Goal: Find specific page/section: Find specific page/section

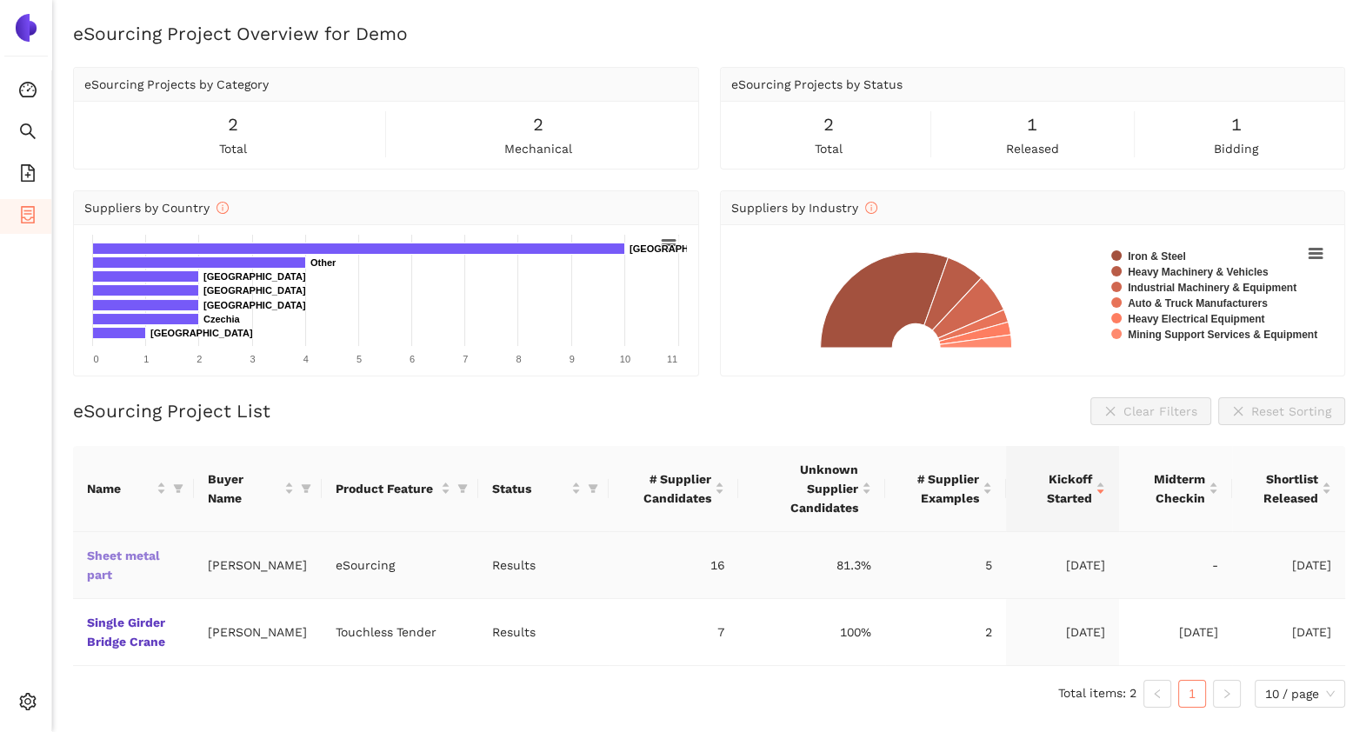
click at [0, 0] on link "Sheet metal part" at bounding box center [0, 0] width 0 height 0
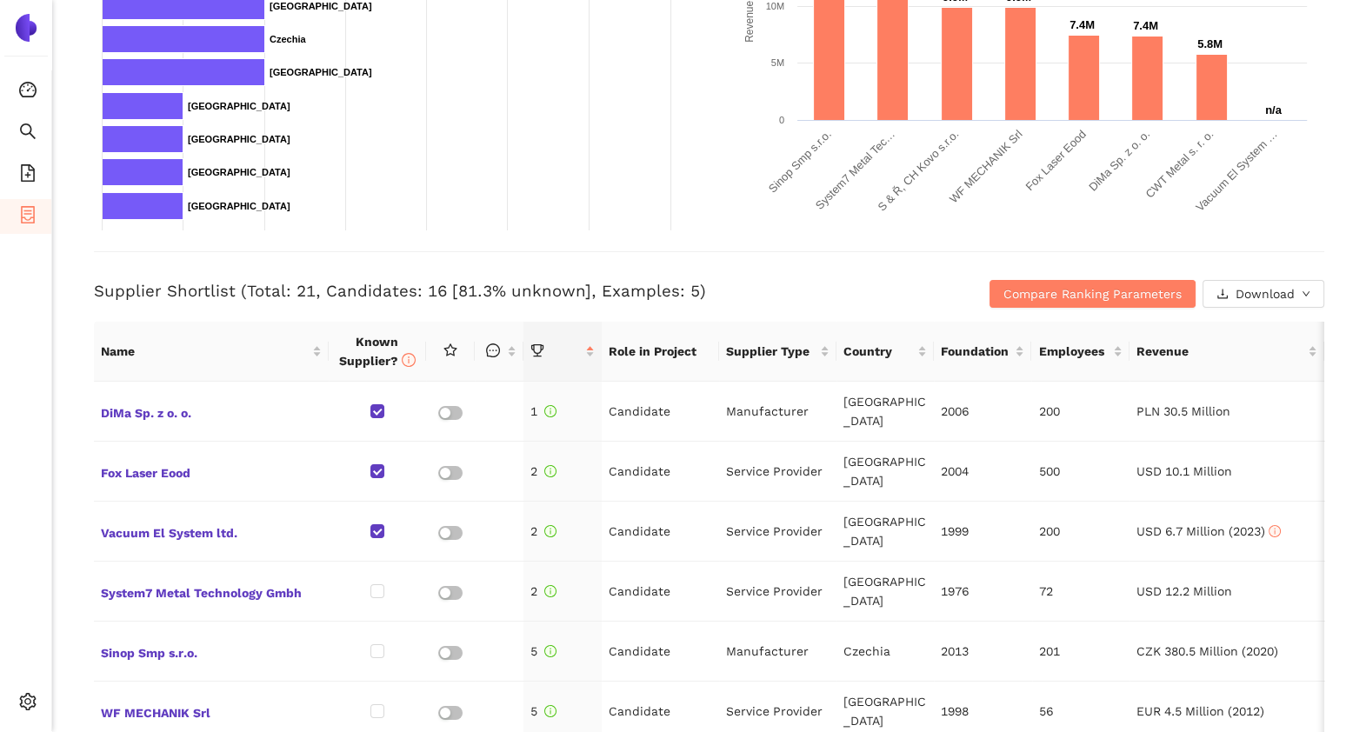
scroll to position [595, 0]
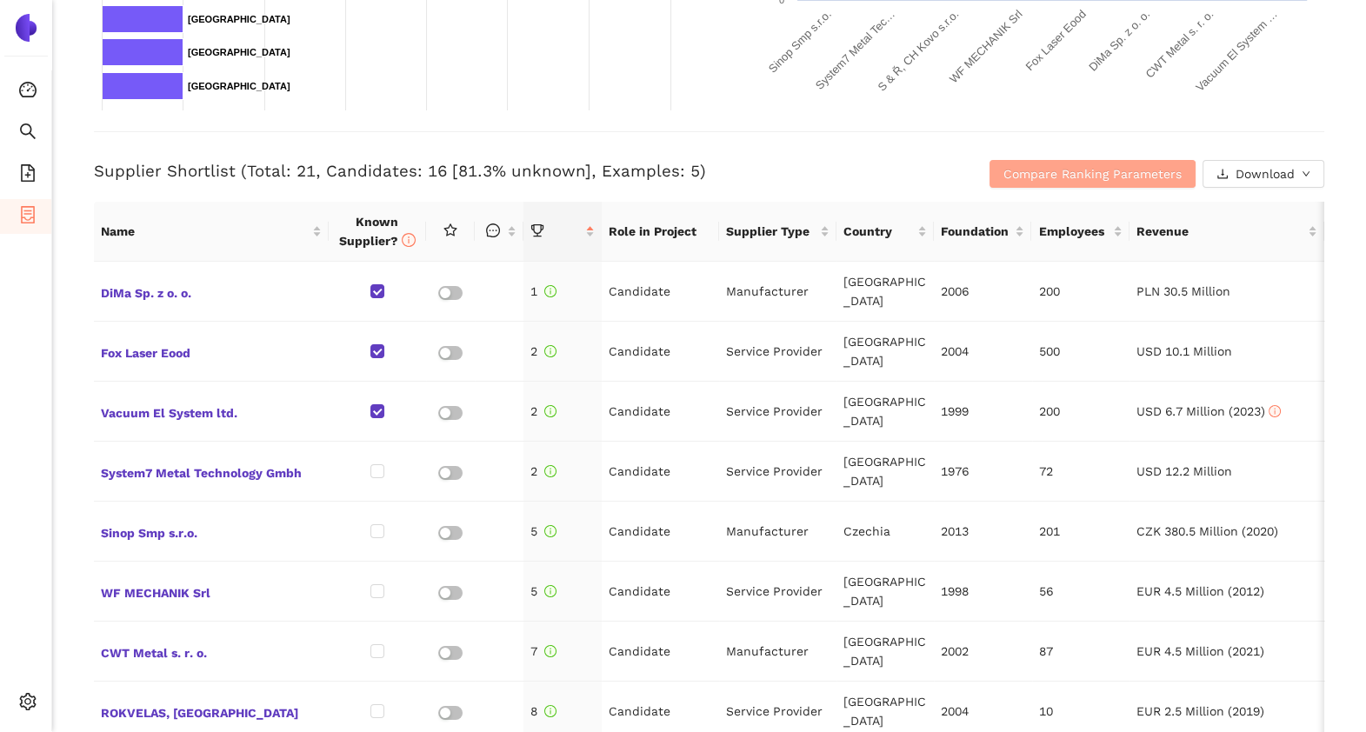
click at [1008, 170] on span "Compare Ranking Parameters" at bounding box center [1092, 173] width 178 height 19
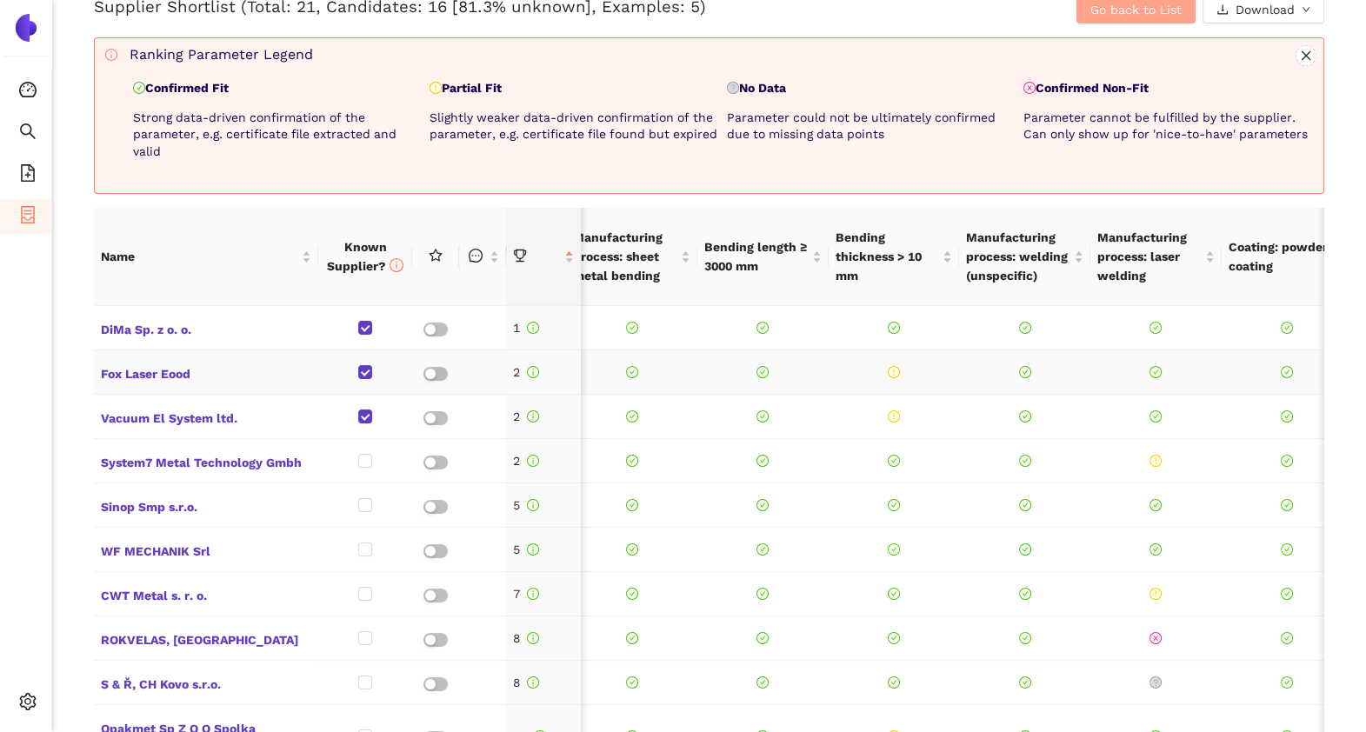
scroll to position [0, 0]
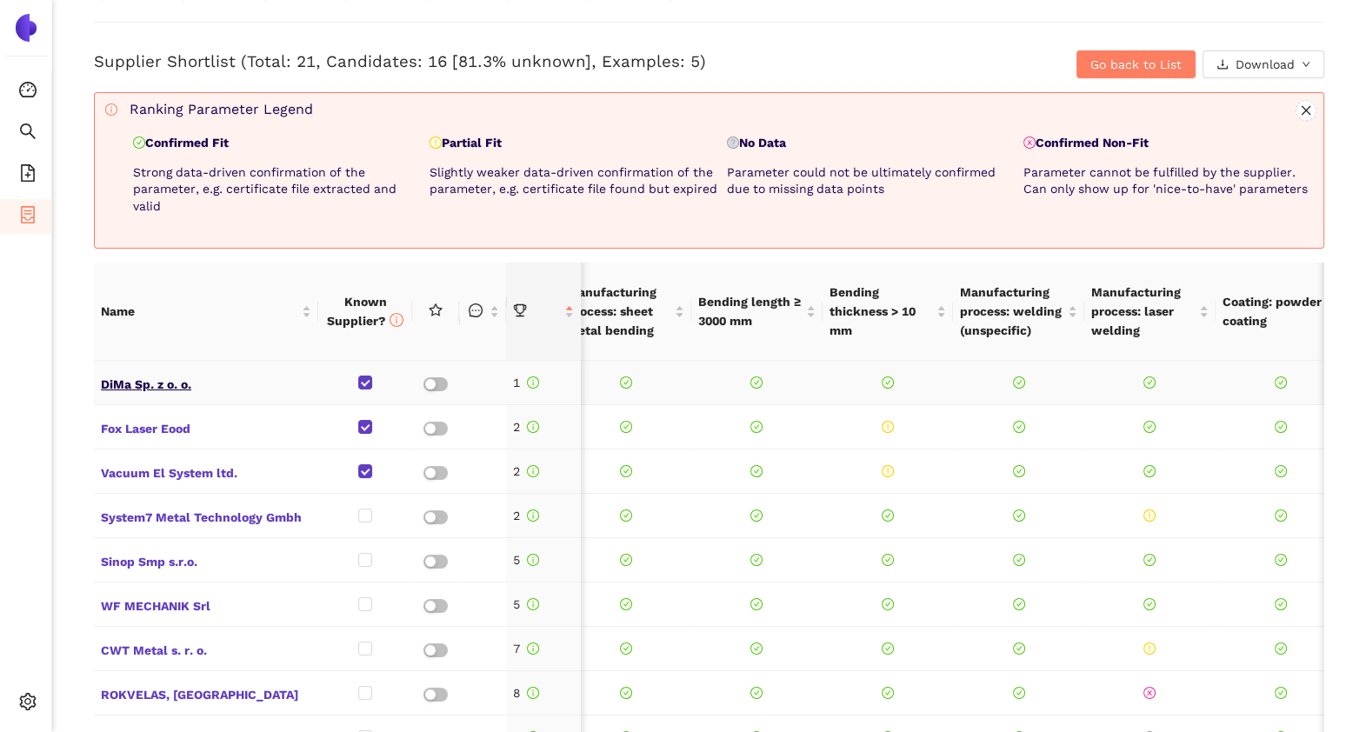
click at [150, 384] on span "DiMa Sp. z o. o." at bounding box center [206, 382] width 210 height 23
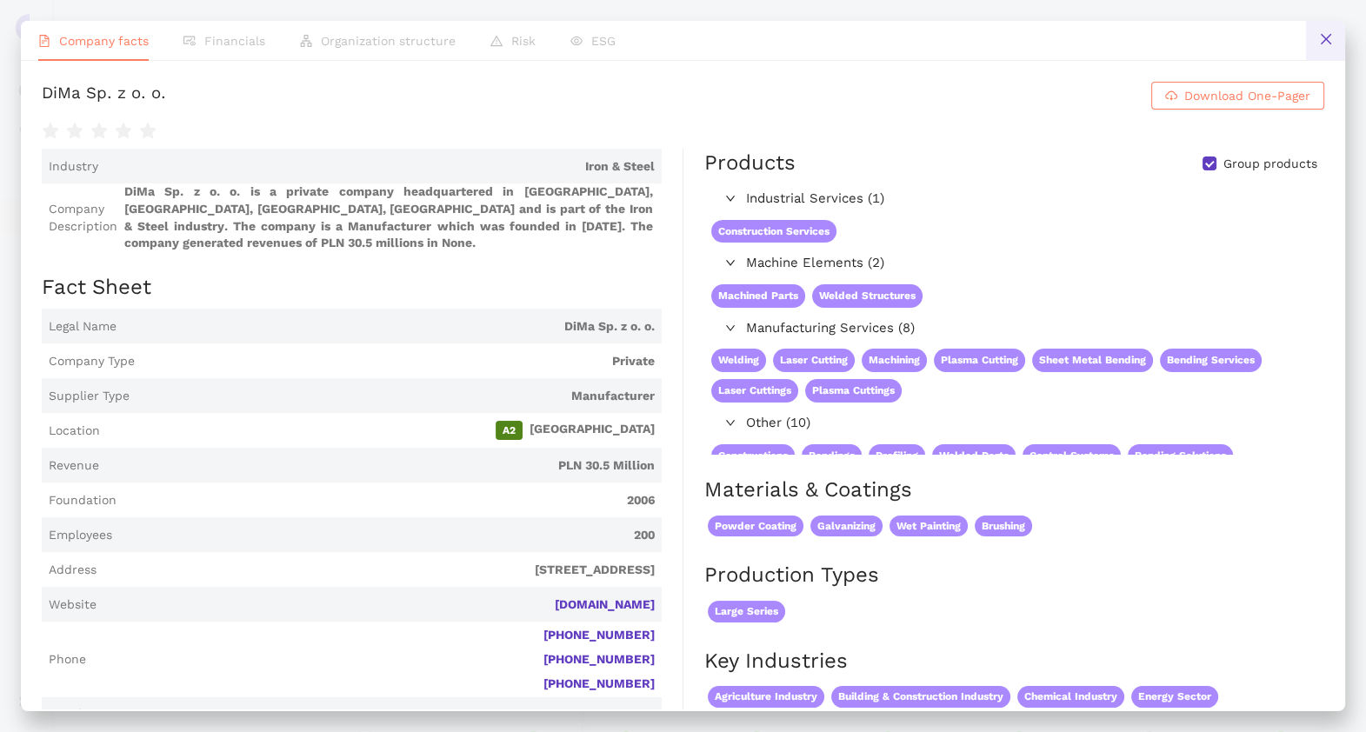
click at [1310, 48] on button at bounding box center [1325, 40] width 39 height 39
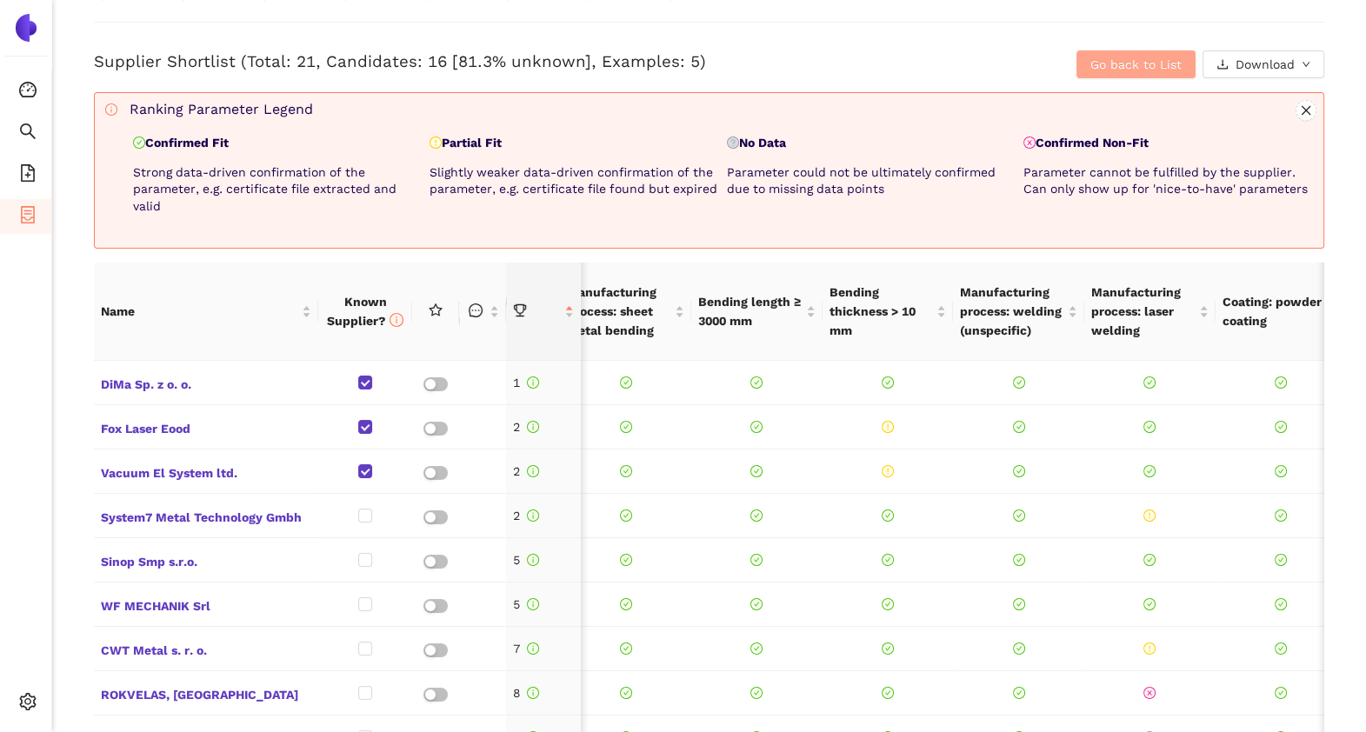
click at [1110, 63] on span "Go back to List" at bounding box center [1135, 64] width 91 height 19
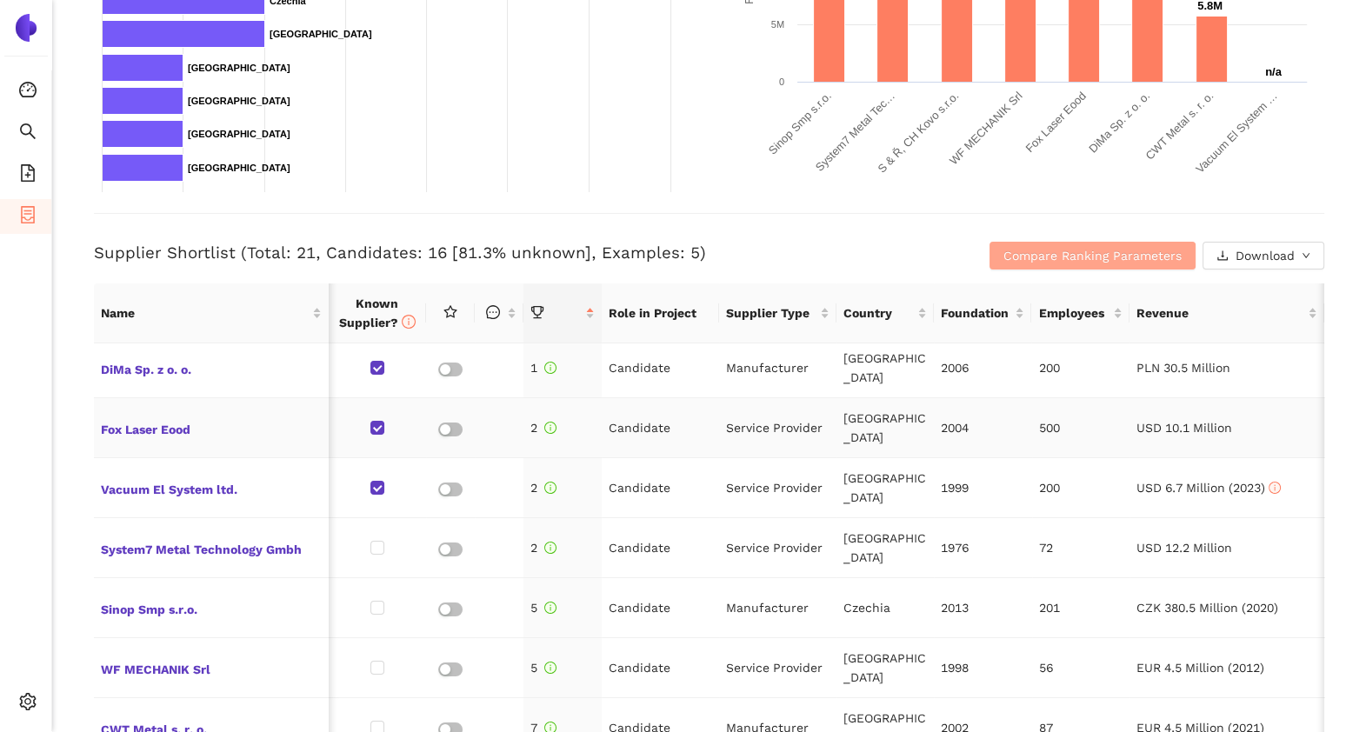
scroll to position [4, 0]
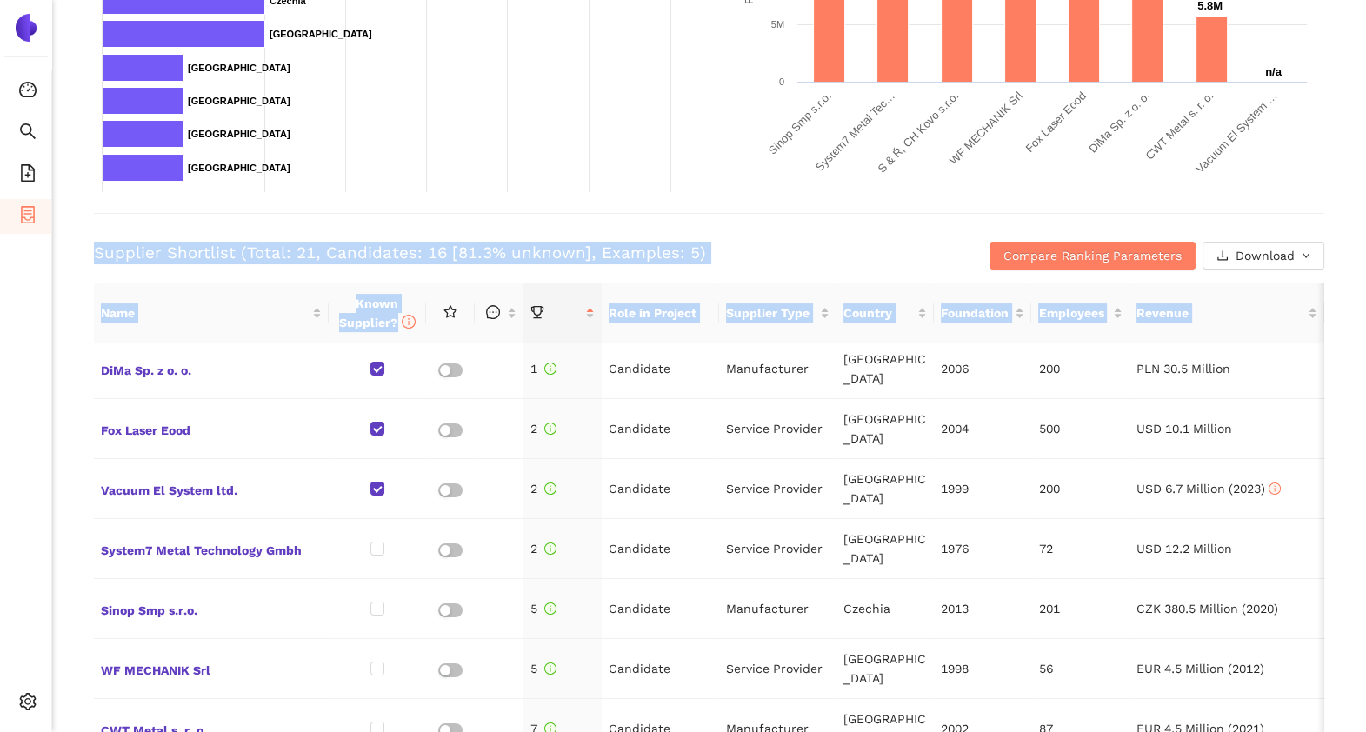
click at [0, 441] on html "Consolidation Search eSourcing Templates eSourcing Projects Settings Back eSour…" at bounding box center [683, 366] width 1366 height 732
